Goal: Information Seeking & Learning: Check status

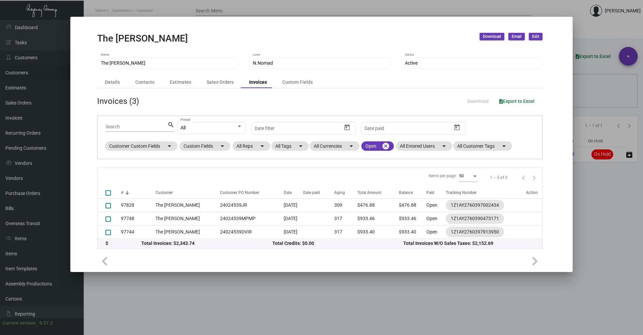
click at [330, 12] on div at bounding box center [321, 167] width 643 height 335
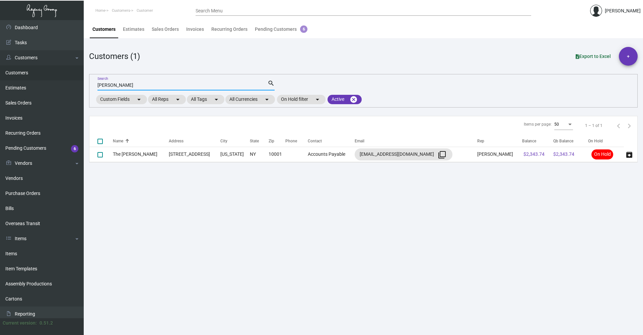
click at [123, 85] on input "[PERSON_NAME]" at bounding box center [182, 85] width 170 height 5
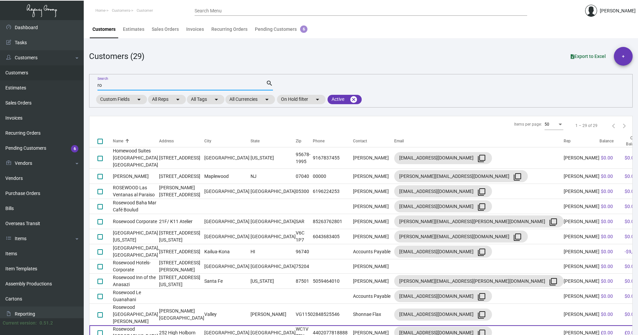
type input "r"
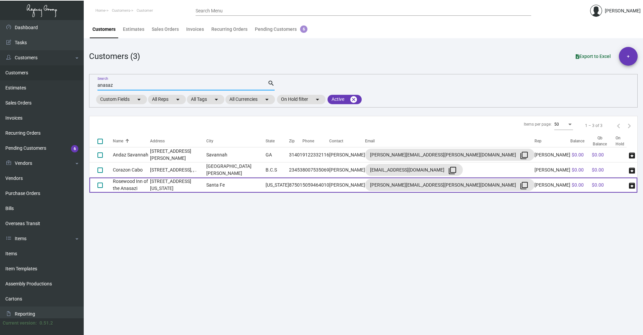
type input "anasaz"
click at [206, 186] on td "[STREET_ADDRESS][US_STATE]" at bounding box center [178, 185] width 56 height 15
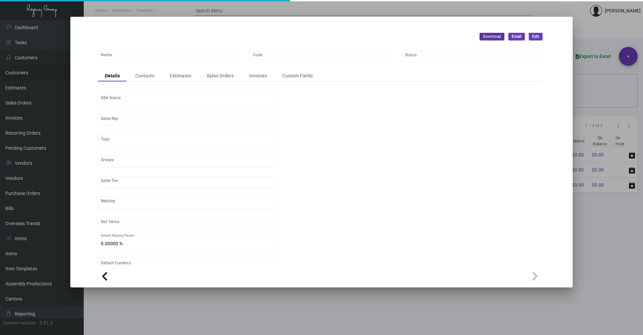
type input "Rosewood Inn of the Anasazi"
type input "RWINN"
type input "[PERSON_NAME]"
type input "Out of State"
type input "Net 30"
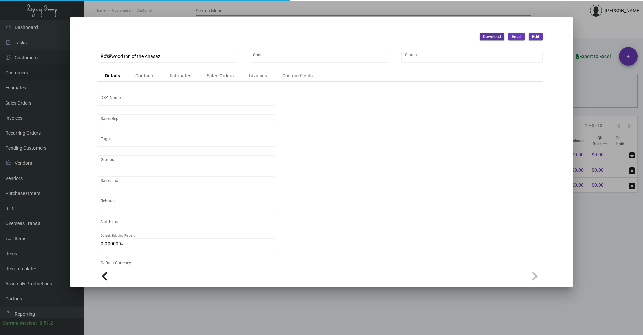
type input "United States Dollar $"
type input "$ 0.00"
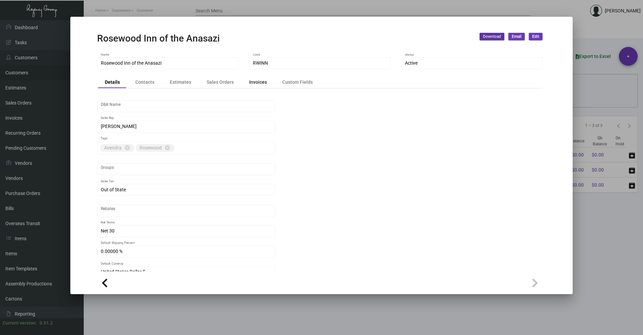
click at [257, 82] on div "Invoices" at bounding box center [258, 82] width 18 height 7
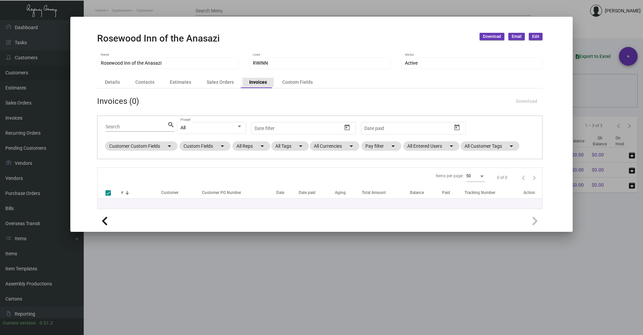
checkbox input "false"
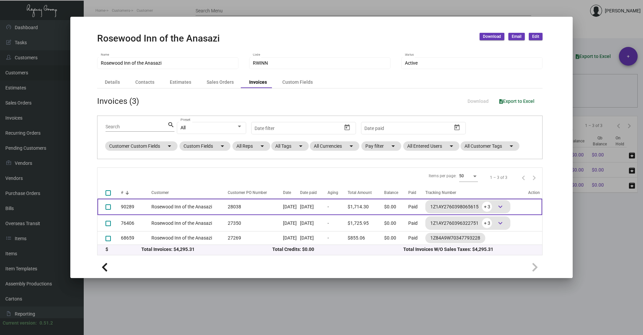
click at [313, 204] on td "[DATE]" at bounding box center [313, 207] width 27 height 16
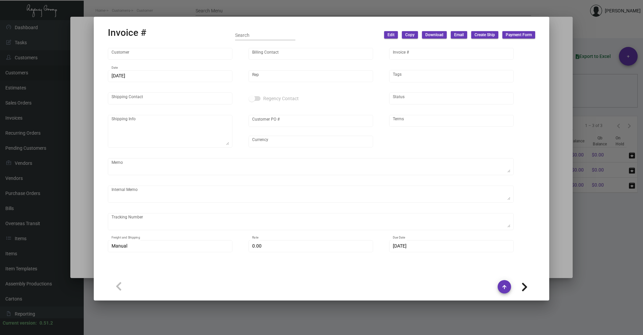
type input "Rosewood Inn of the Anasazi"
type input "[PERSON_NAME]"
type input "90289"
type input "[DATE]"
type input "[PERSON_NAME]"
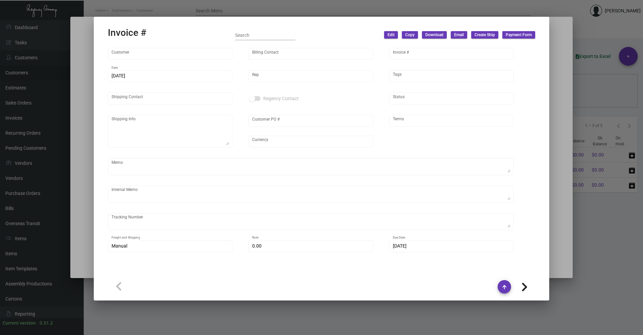
type input "[PERSON_NAME]"
type textarea "Rosewood Inn of the Anasazi - [PERSON_NAME] [STREET_ADDRESS][US_STATE] [GEOGRAP…"
type input "28038"
type input "United States Dollar $"
type input "Net 30"
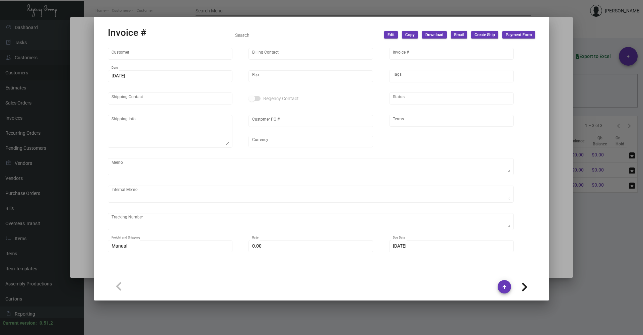
type textarea "85.72"
type input "8.50000 %"
type input "[DATE]"
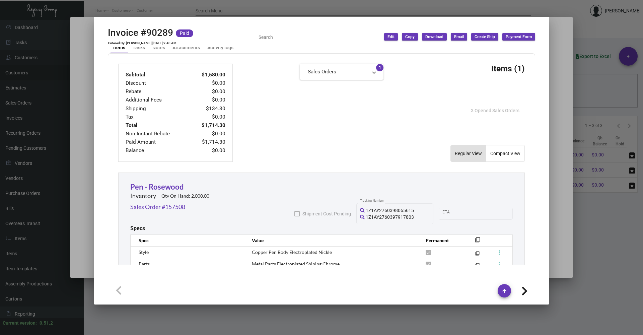
scroll to position [301, 0]
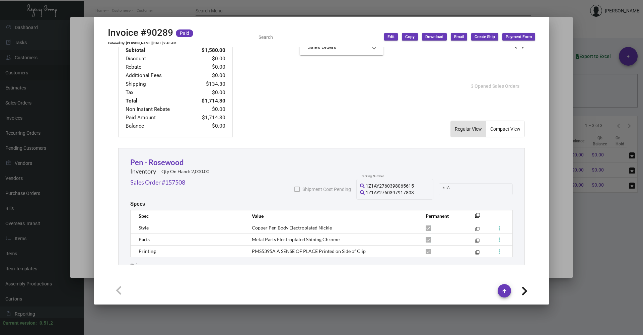
click at [522, 290] on icon at bounding box center [524, 291] width 6 height 10
type input "76406"
type input "[DATE]"
type input "27350"
type textarea "88.32"
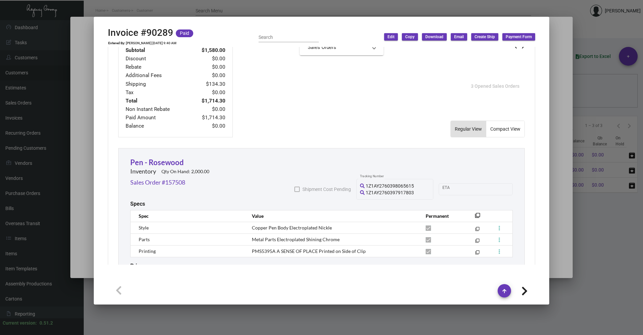
type input "$ 145.95"
type input "[DATE]"
click at [586, 284] on div at bounding box center [321, 167] width 643 height 335
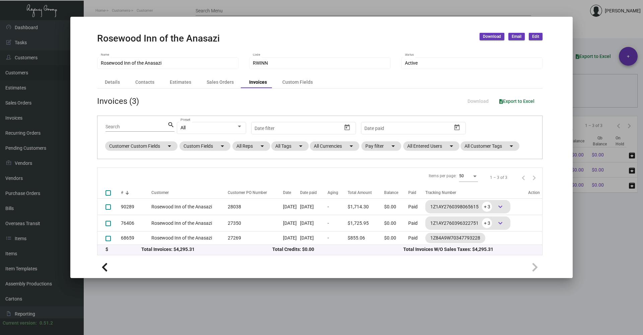
click at [569, 217] on mat-dialog-container "Rosewood Inn of the Anasazi Download Email Edit Rosewood Inn of the Anasazi Nam…" at bounding box center [321, 147] width 502 height 261
